Goal: Task Accomplishment & Management: Use online tool/utility

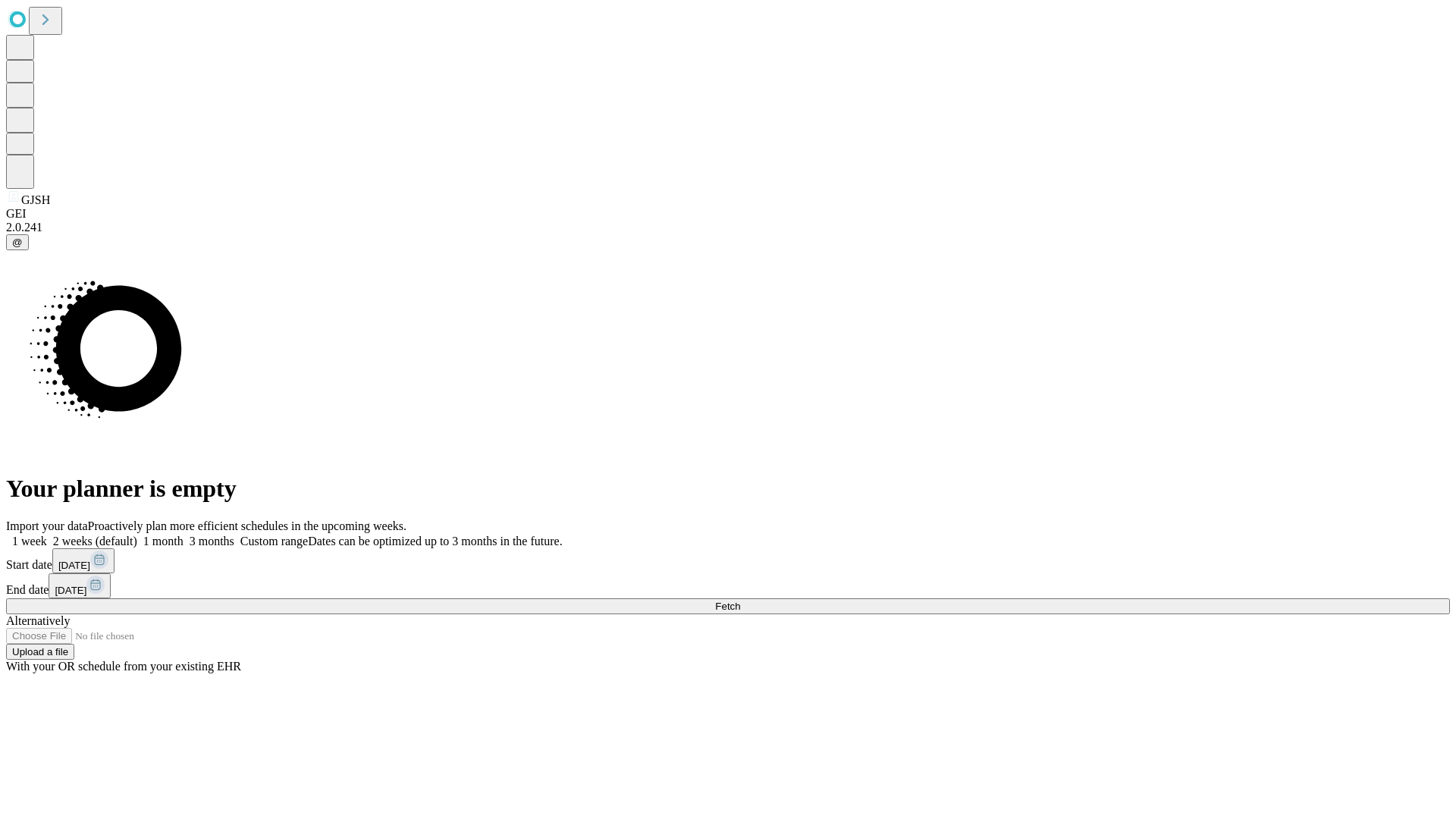
click at [740, 600] on span "Fetch" at bounding box center [728, 606] width 25 height 11
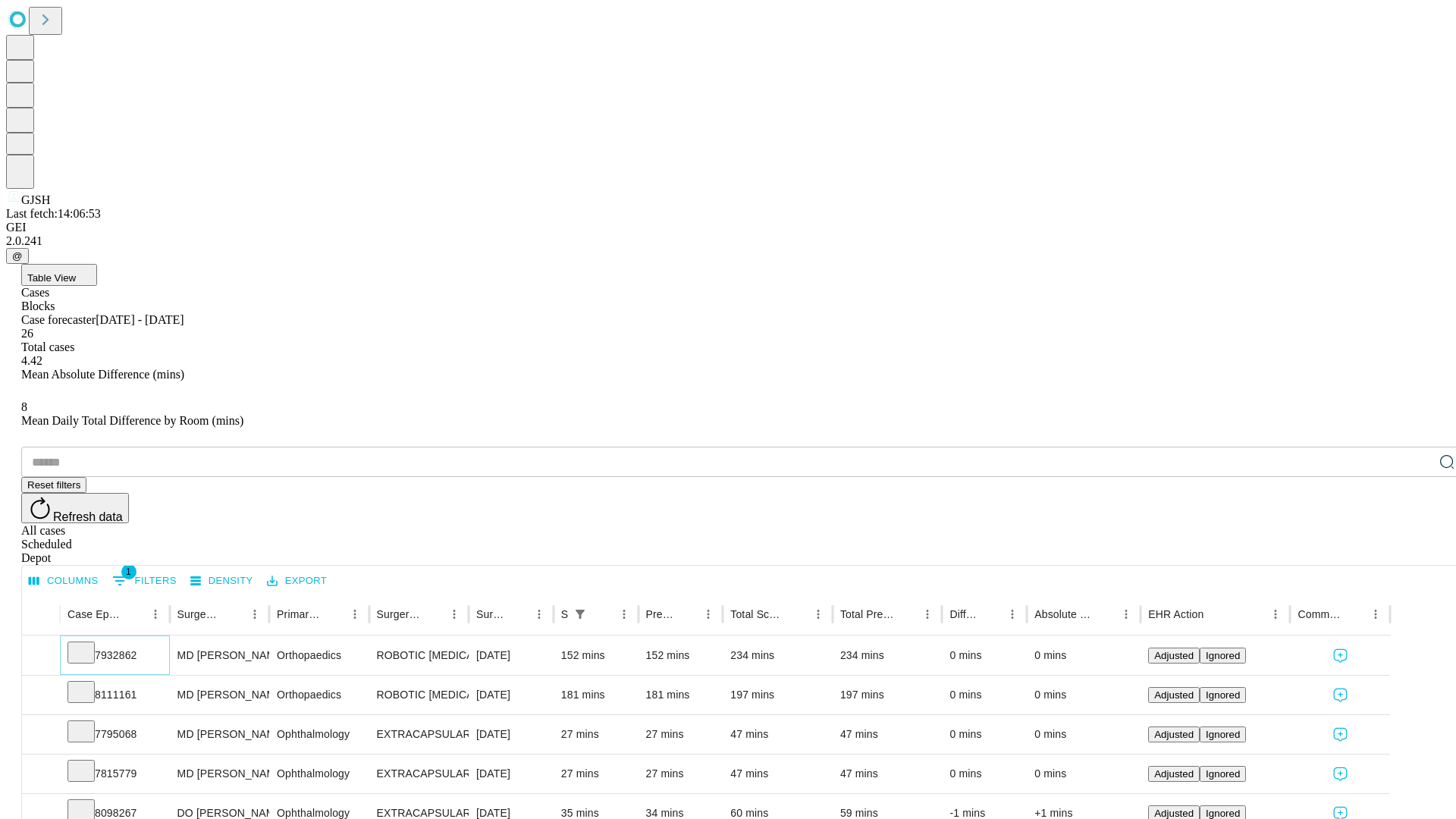
click at [88, 644] on icon at bounding box center [80, 651] width 15 height 15
